Goal: Transaction & Acquisition: Purchase product/service

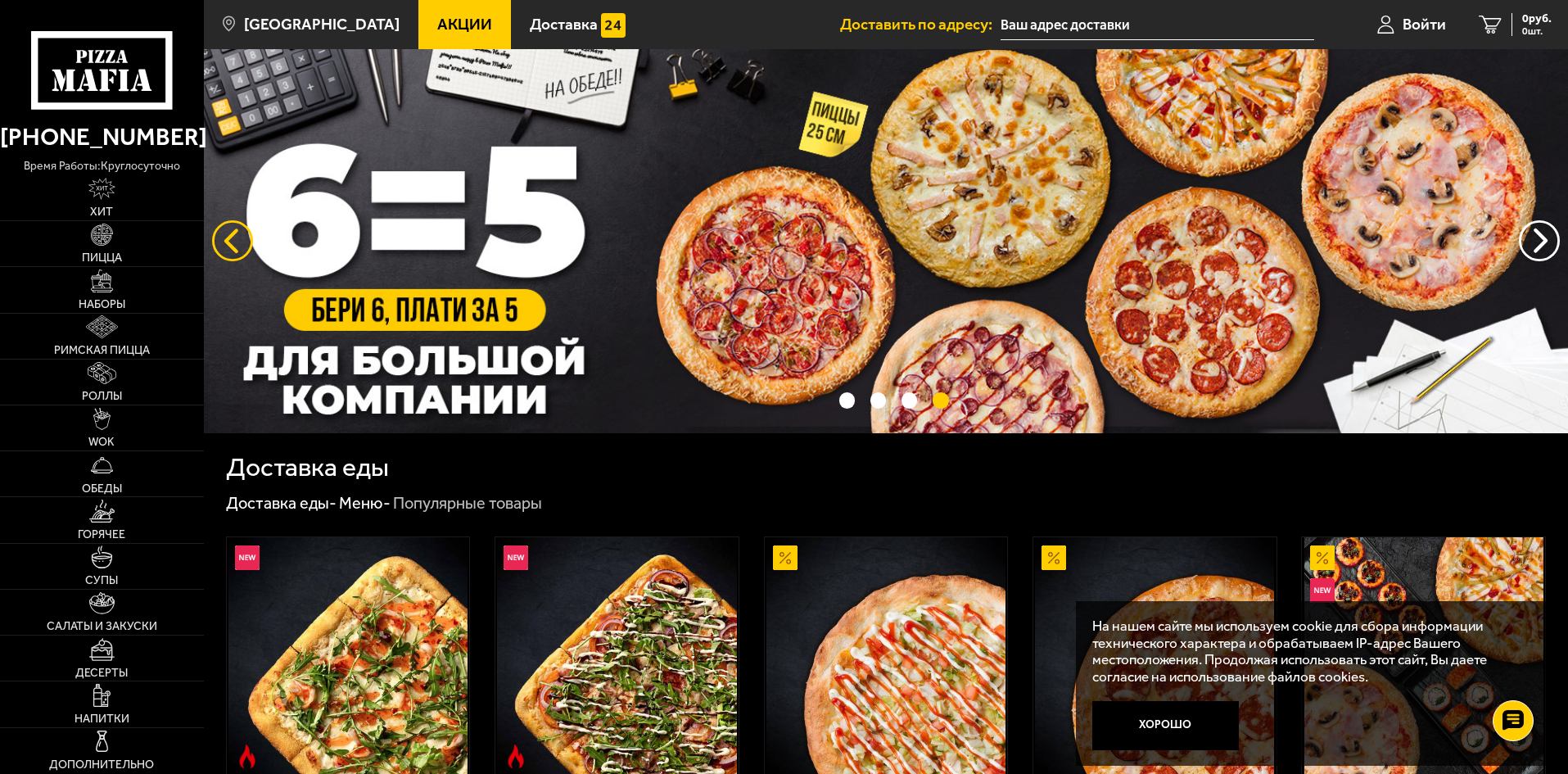
click at [232, 245] on button "следующий" at bounding box center [233, 241] width 41 height 41
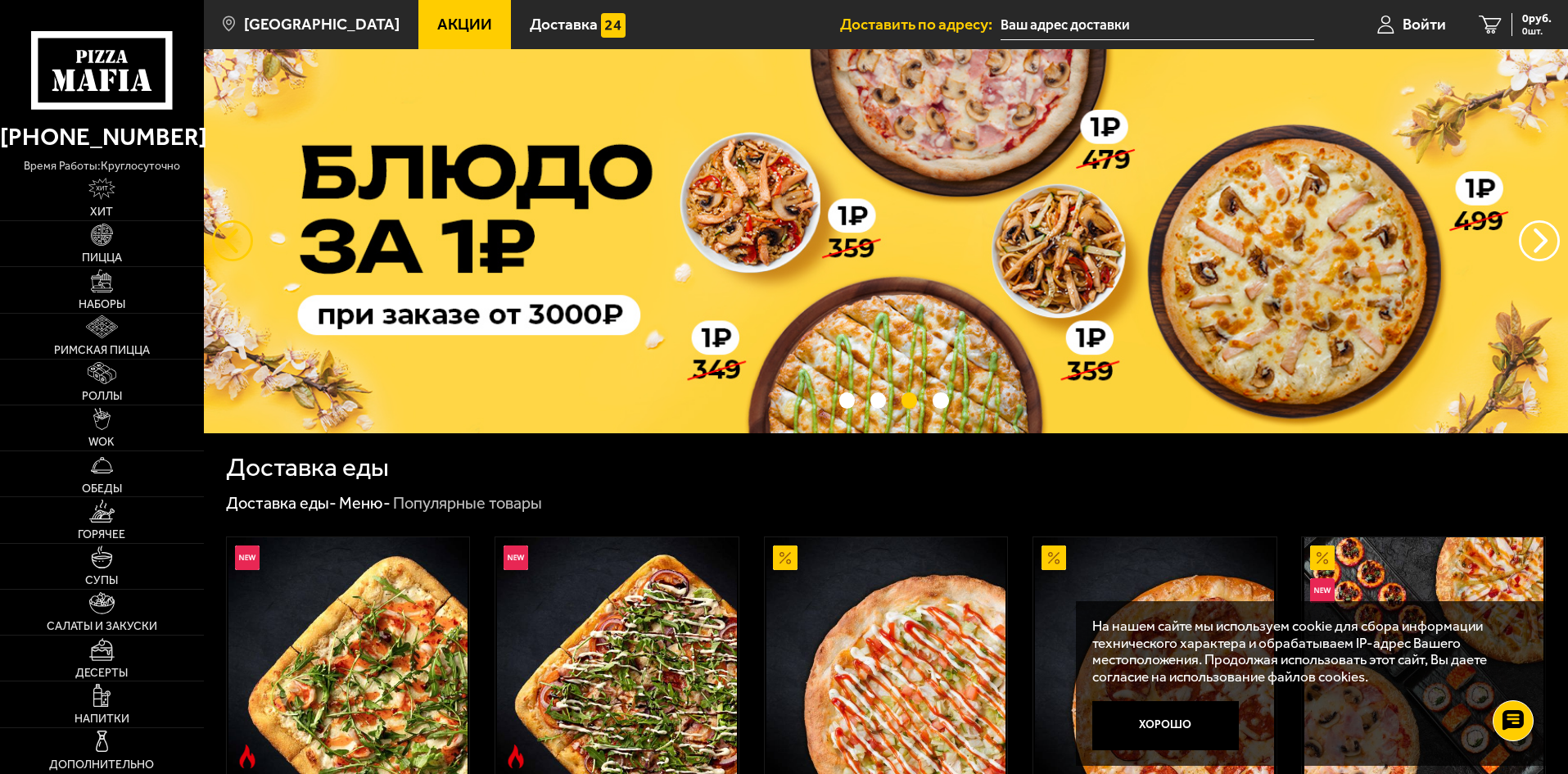
click at [232, 245] on button "следующий" at bounding box center [233, 241] width 41 height 41
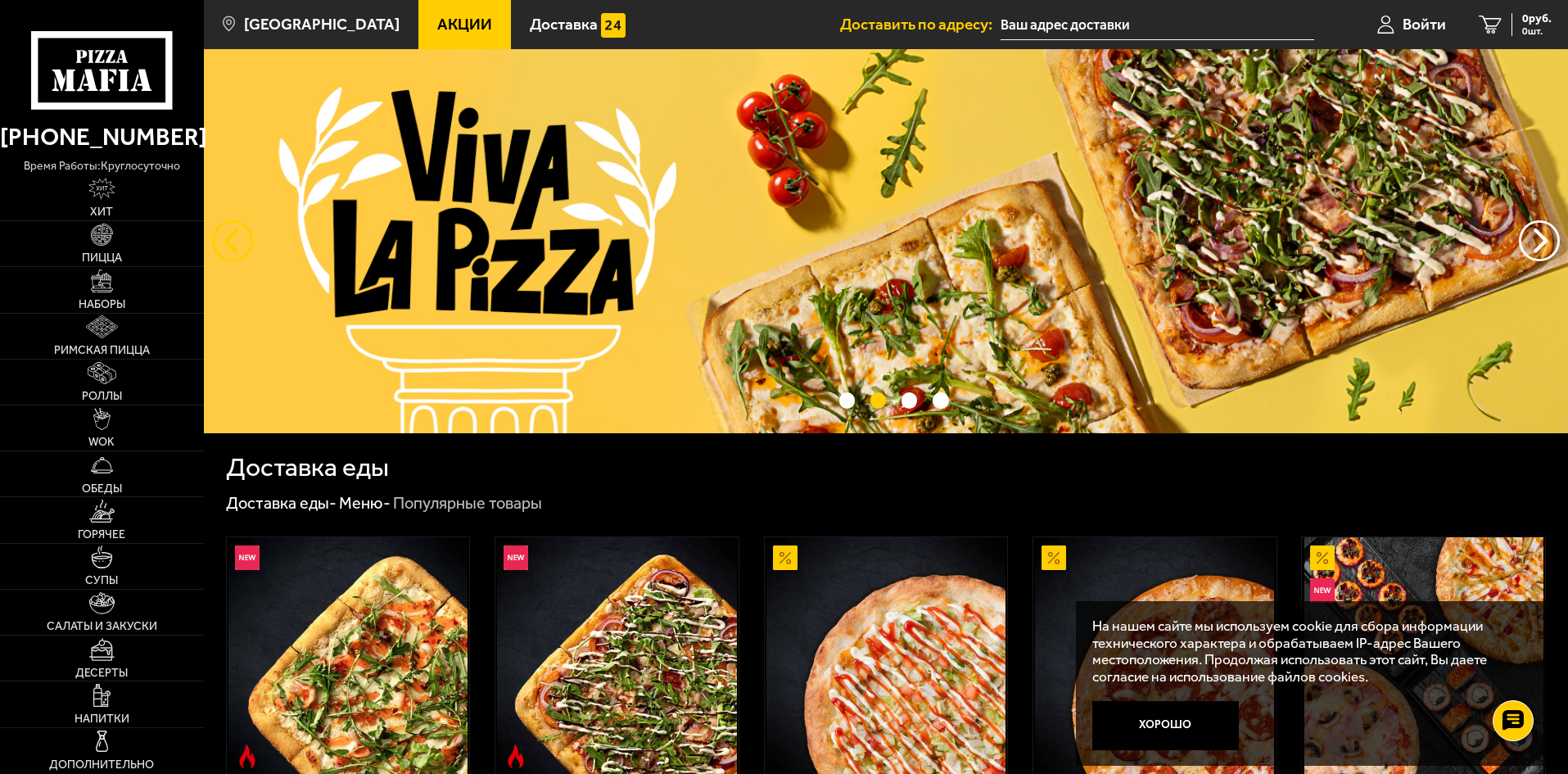
click at [232, 245] on button "следующий" at bounding box center [233, 241] width 41 height 41
click at [1540, 245] on button "предыдущий" at bounding box center [1539, 241] width 41 height 41
click at [1215, 728] on button "Хорошо" at bounding box center [1166, 725] width 147 height 49
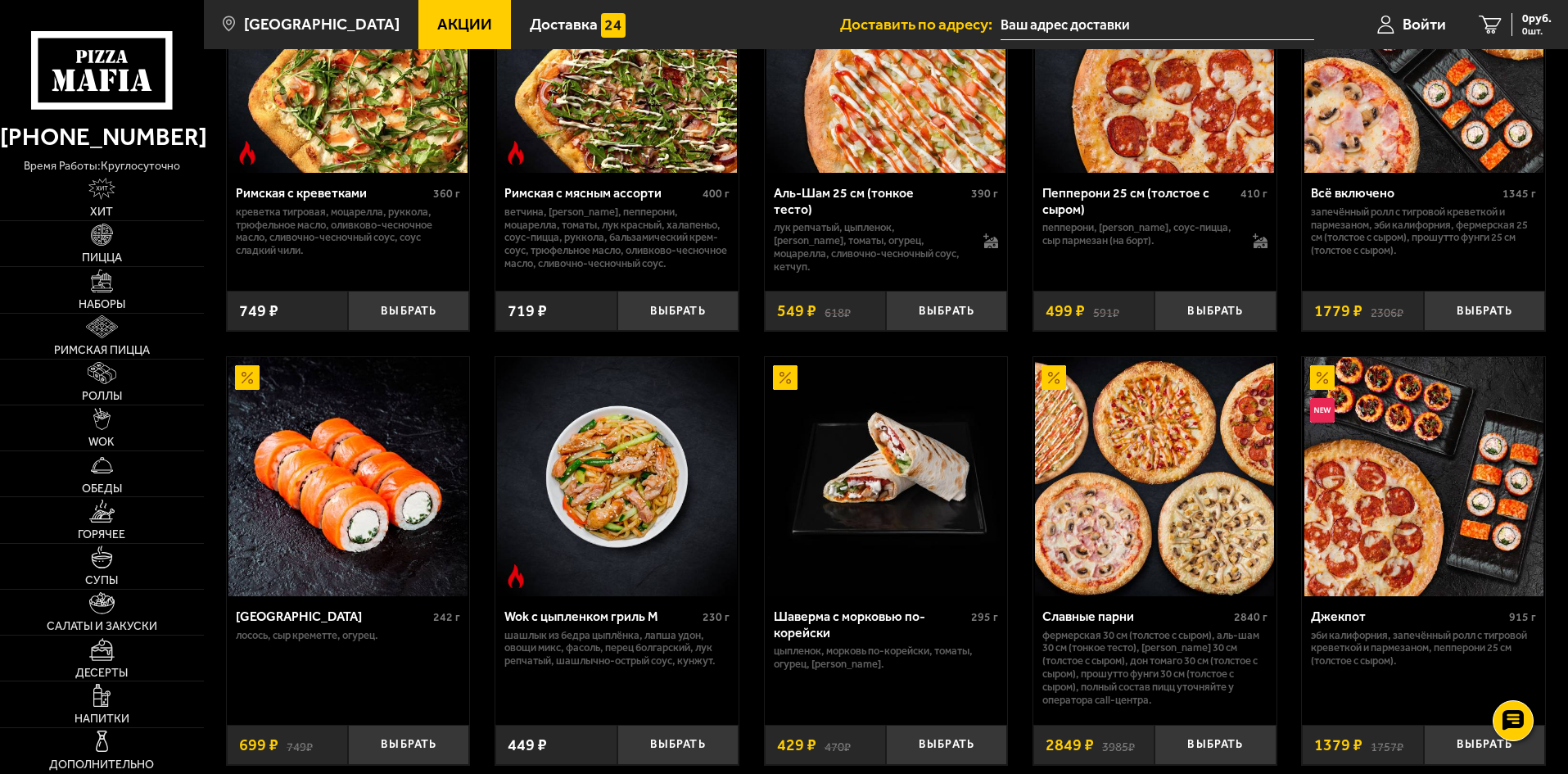
scroll to position [655, 0]
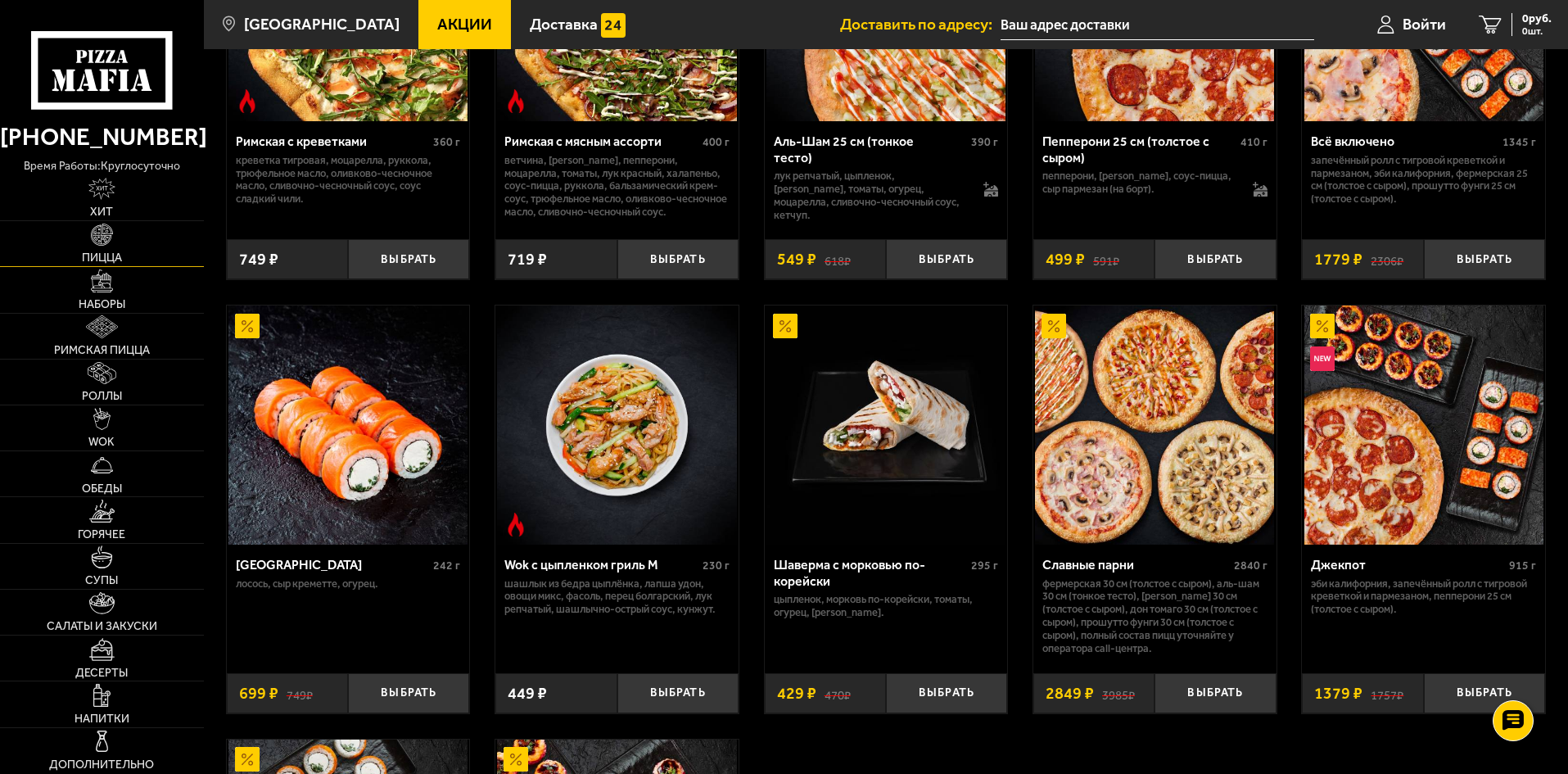
click at [121, 235] on link "Пицца" at bounding box center [102, 244] width 204 height 45
